Goal: Information Seeking & Learning: Learn about a topic

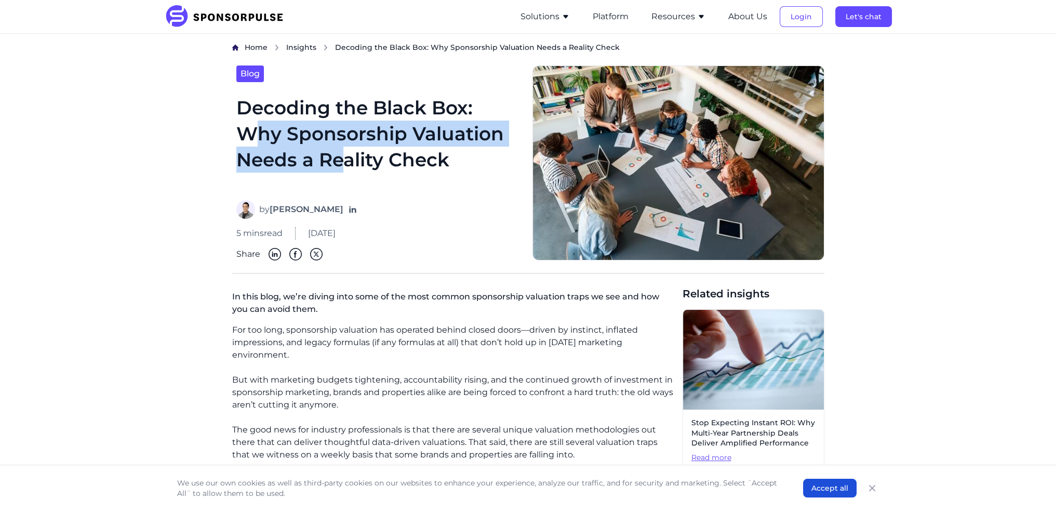
drag, startPoint x: 249, startPoint y: 133, endPoint x: 340, endPoint y: 155, distance: 93.6
click at [340, 155] on h1 "Decoding the Black Box: Why Sponsorship Valuation Needs a Reality Check" at bounding box center [378, 142] width 284 height 94
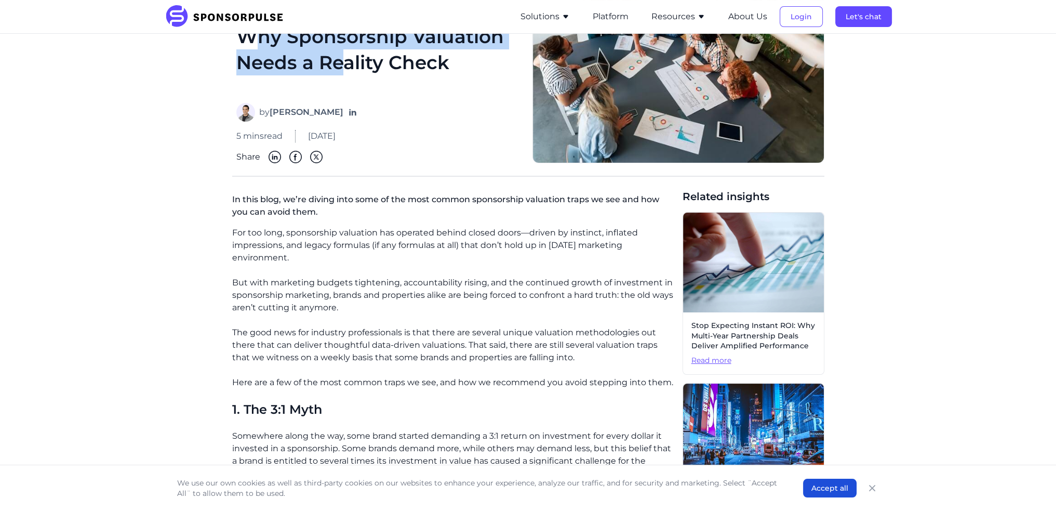
scroll to position [104, 0]
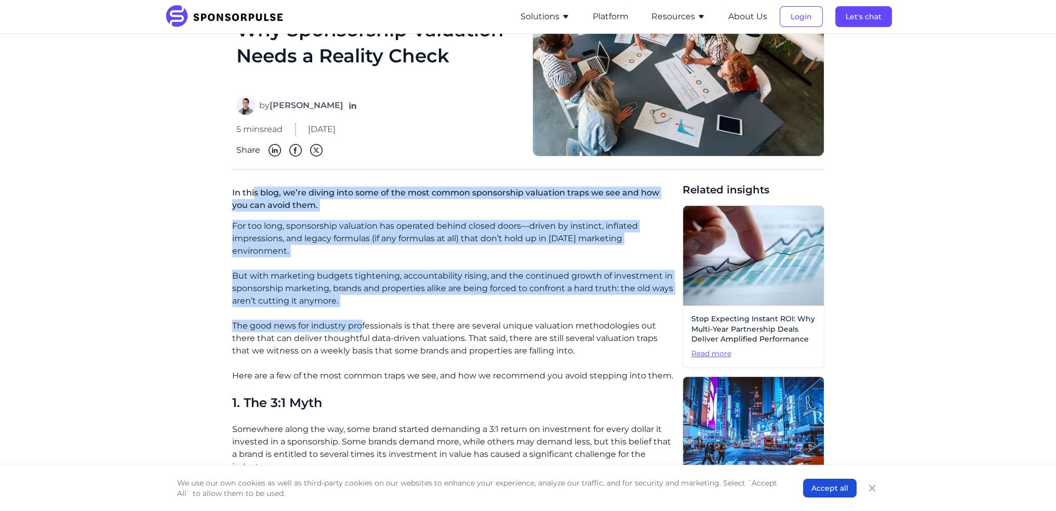
drag, startPoint x: 255, startPoint y: 190, endPoint x: 361, endPoint y: 314, distance: 163.3
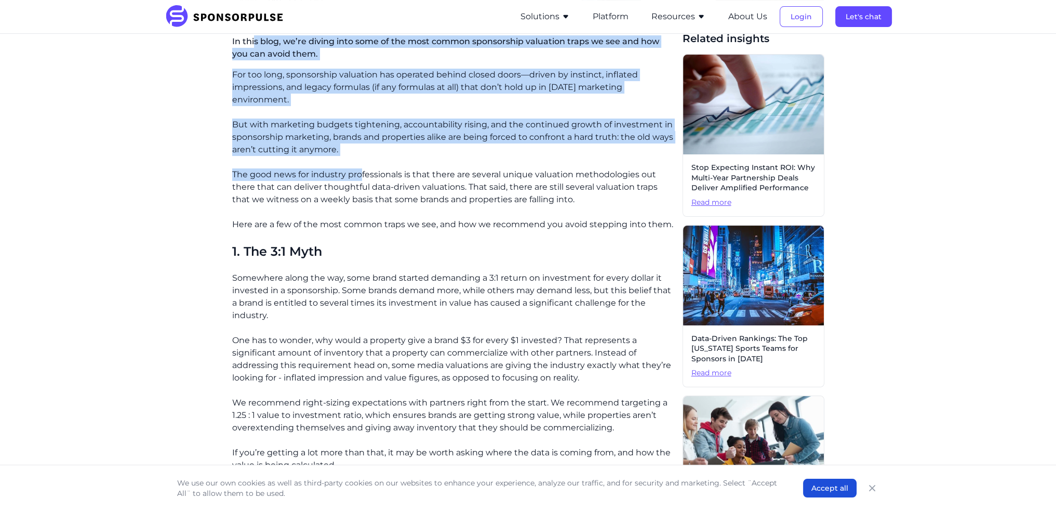
scroll to position [312, 0]
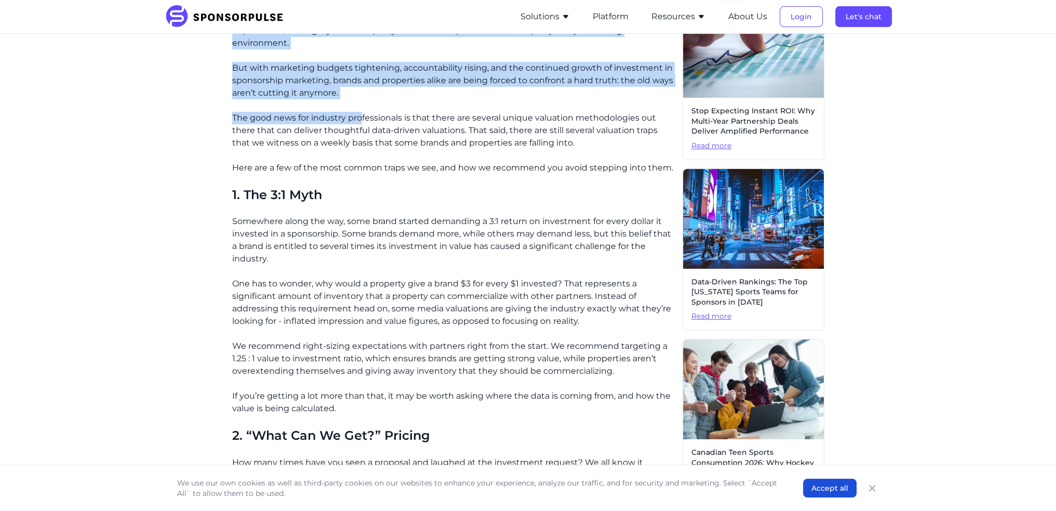
drag, startPoint x: 244, startPoint y: 223, endPoint x: 348, endPoint y: 260, distance: 110.8
click at [348, 260] on p "Somewhere along the way, some brand started demanding a 3:1 return on investmen…" at bounding box center [453, 240] width 442 height 50
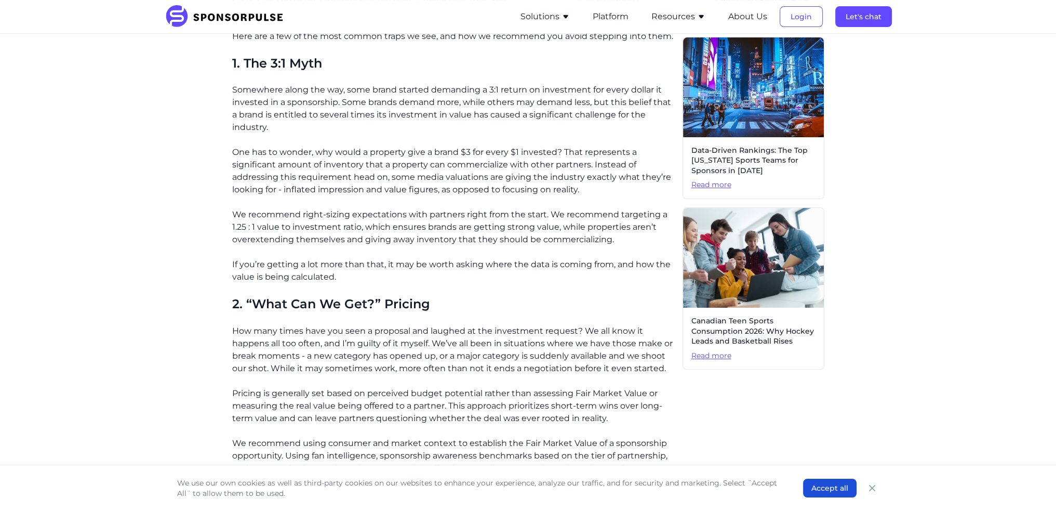
scroll to position [520, 0]
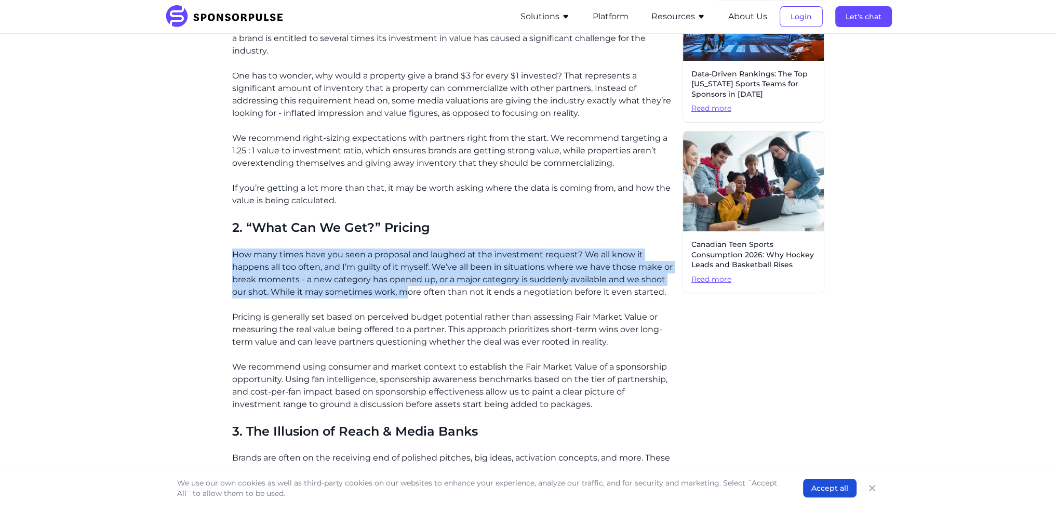
drag, startPoint x: 232, startPoint y: 253, endPoint x: 409, endPoint y: 294, distance: 181.8
click at [409, 294] on p "How many times have you seen a proposal and laughed at the investment request? …" at bounding box center [453, 273] width 442 height 50
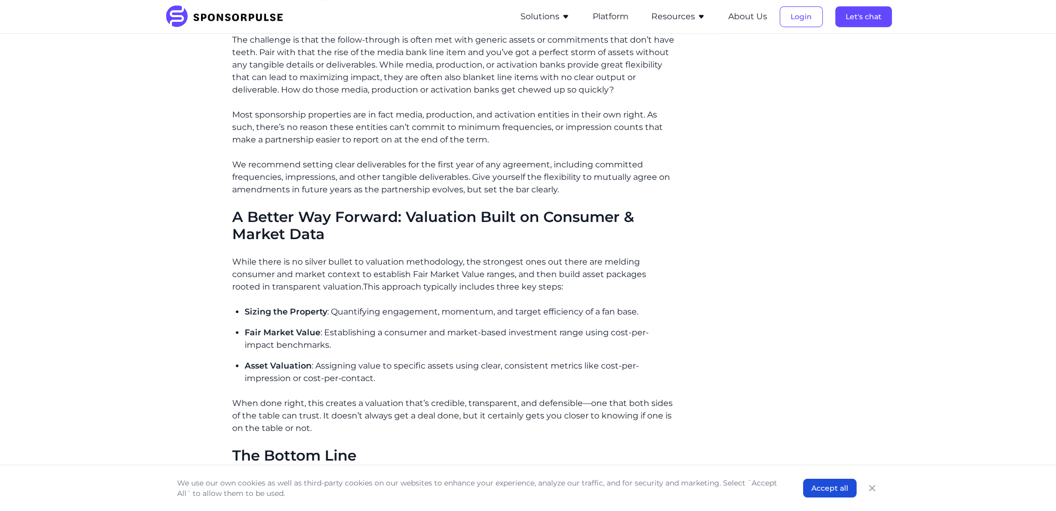
scroll to position [1039, 0]
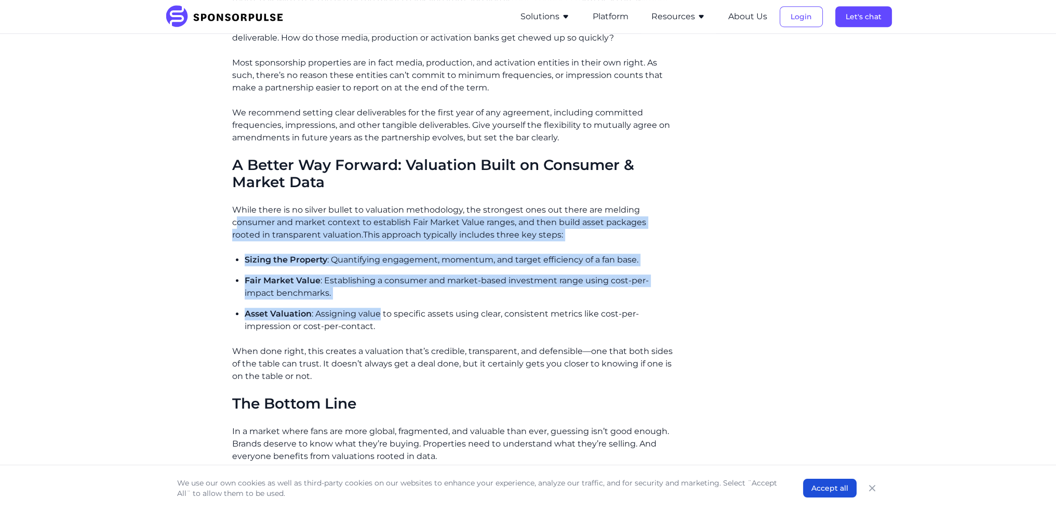
drag, startPoint x: 235, startPoint y: 218, endPoint x: 378, endPoint y: 318, distance: 175.0
click at [378, 318] on div "For too long, sponsorship valuation has operated behind closed doors—driven by …" at bounding box center [453, 122] width 442 height 1677
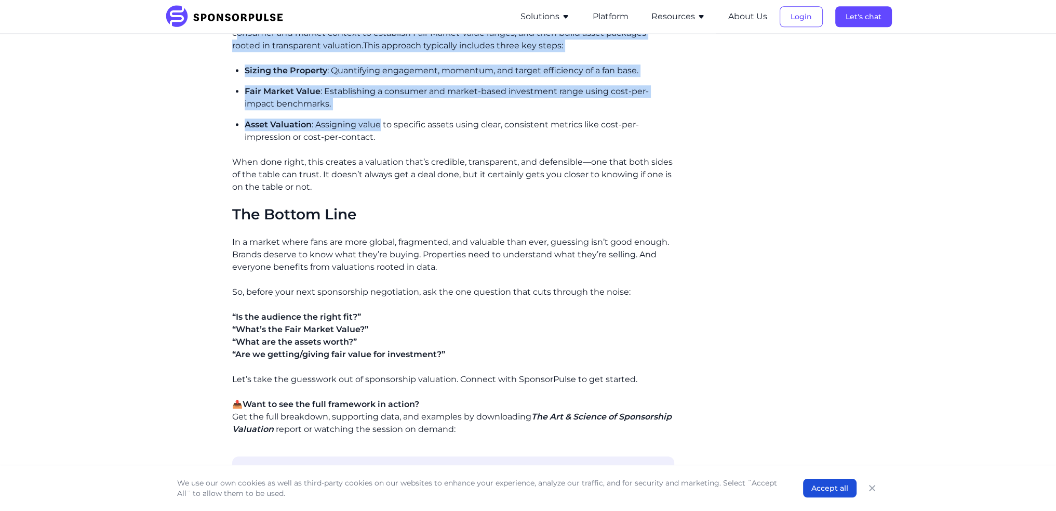
scroll to position [1247, 0]
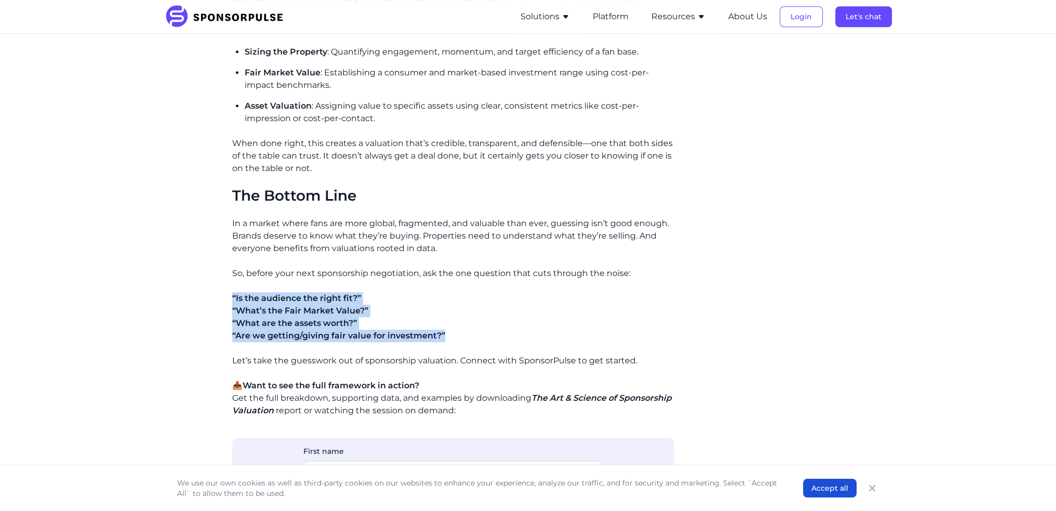
drag, startPoint x: 231, startPoint y: 301, endPoint x: 491, endPoint y: 337, distance: 261.8
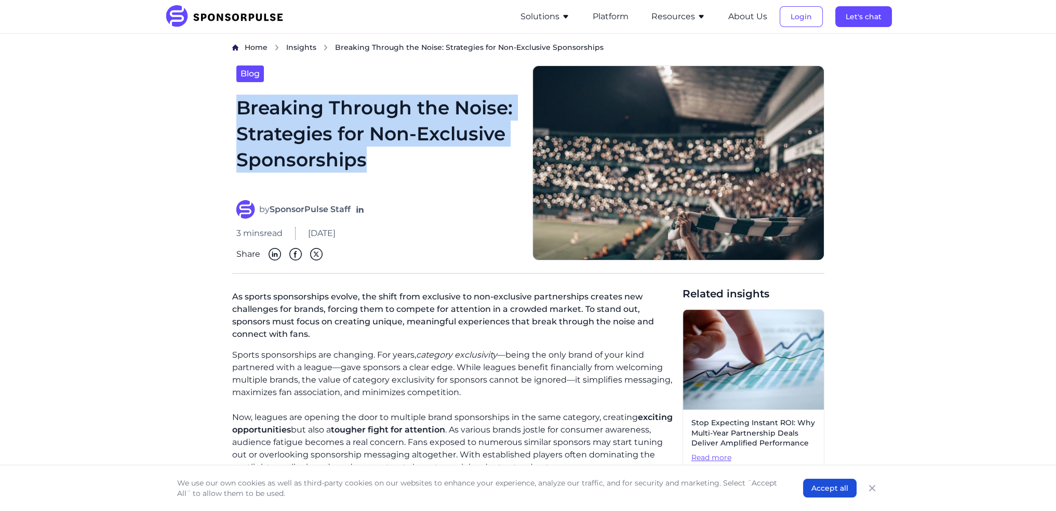
drag, startPoint x: 237, startPoint y: 112, endPoint x: 454, endPoint y: 168, distance: 223.3
click at [454, 168] on h1 "Breaking Through the Noise: Strategies for Non-Exclusive Sponsorships" at bounding box center [378, 142] width 284 height 94
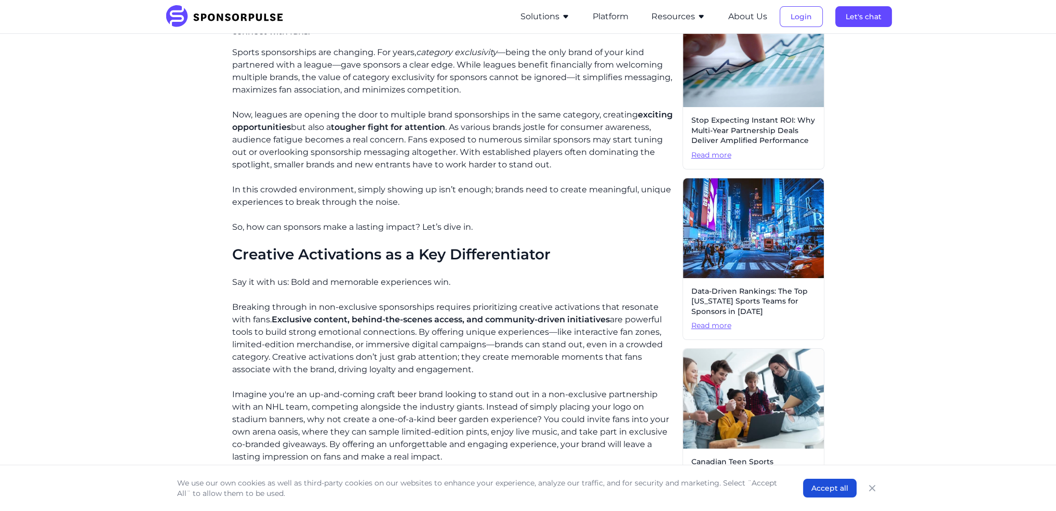
scroll to position [208, 0]
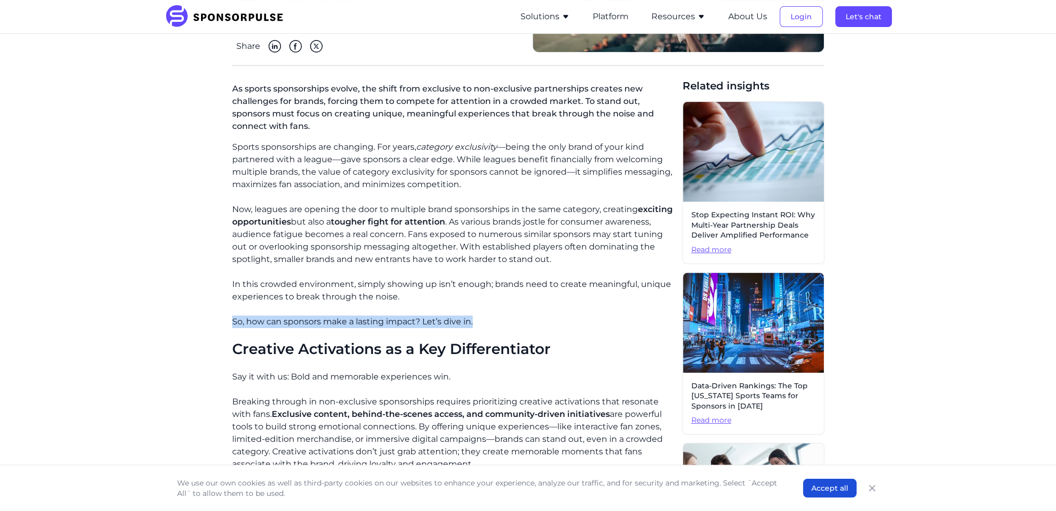
drag, startPoint x: 226, startPoint y: 318, endPoint x: 521, endPoint y: 320, distance: 295.2
click at [521, 320] on div "Home Insights Breaking Through the Noise: Strategies for Non-Exclusive Sponsors…" at bounding box center [528, 399] width 711 height 1131
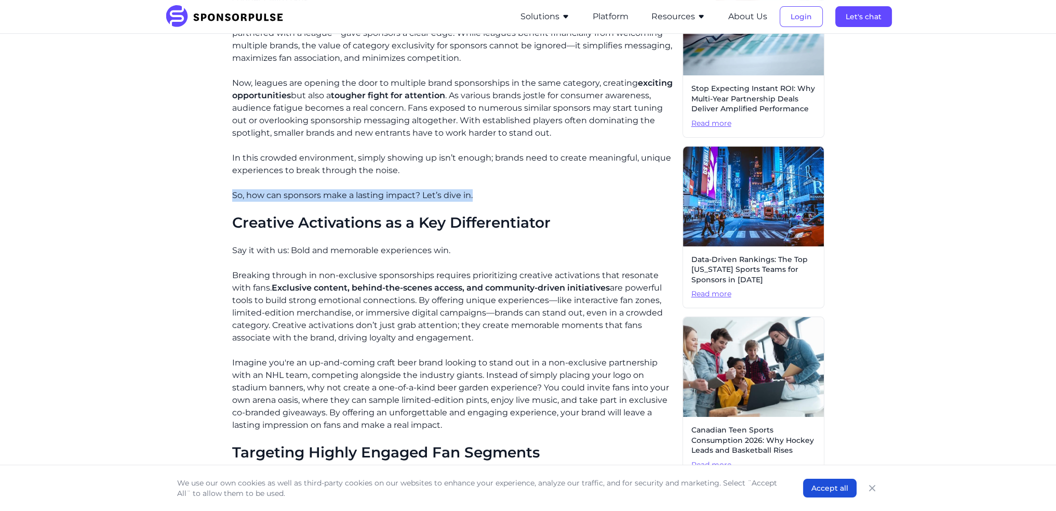
scroll to position [364, 0]
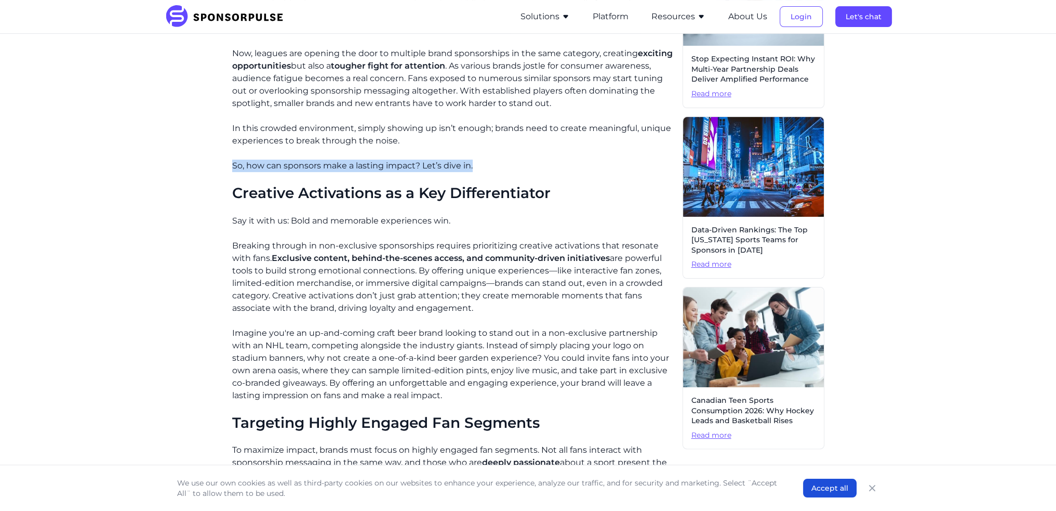
drag, startPoint x: 229, startPoint y: 222, endPoint x: 528, endPoint y: 307, distance: 311.6
click at [528, 307] on div "Home Insights Breaking Through the Noise: Strategies for Non-Exclusive Sponsors…" at bounding box center [528, 243] width 711 height 1131
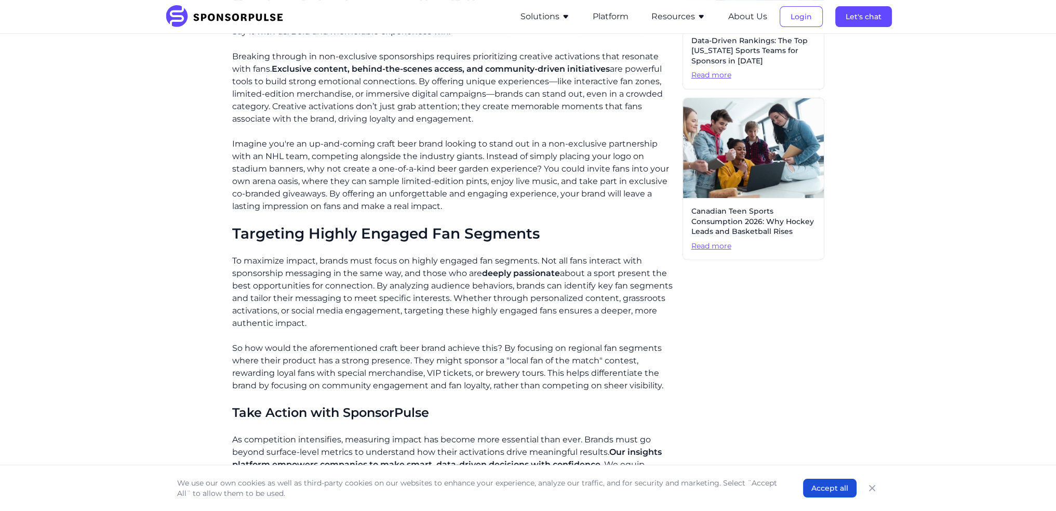
scroll to position [572, 0]
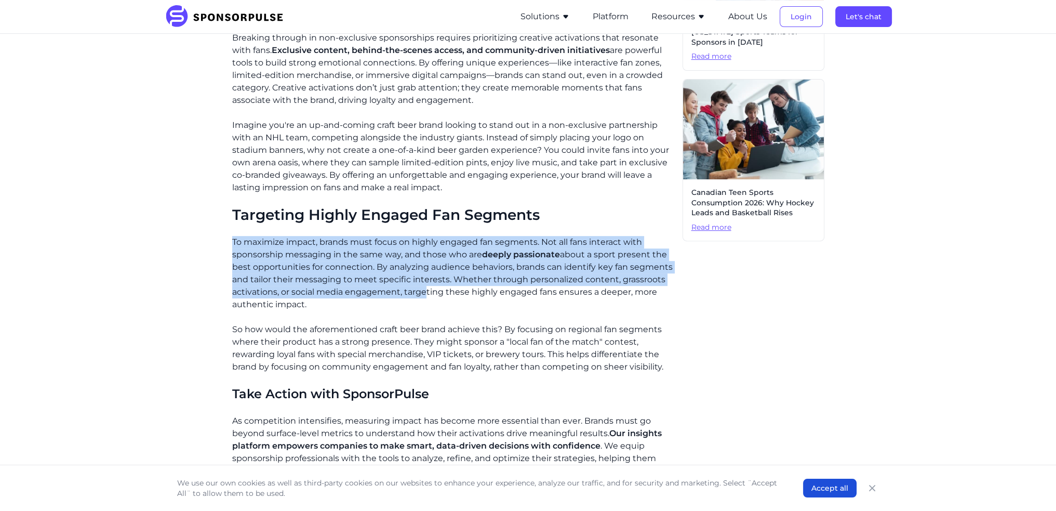
drag, startPoint x: 229, startPoint y: 240, endPoint x: 424, endPoint y: 288, distance: 200.3
click at [424, 288] on div "Home Insights Breaking Through the Noise: Strategies for Non-Exclusive Sponsors…" at bounding box center [528, 35] width 711 height 1131
